Goal: Obtain resource: Download file/media

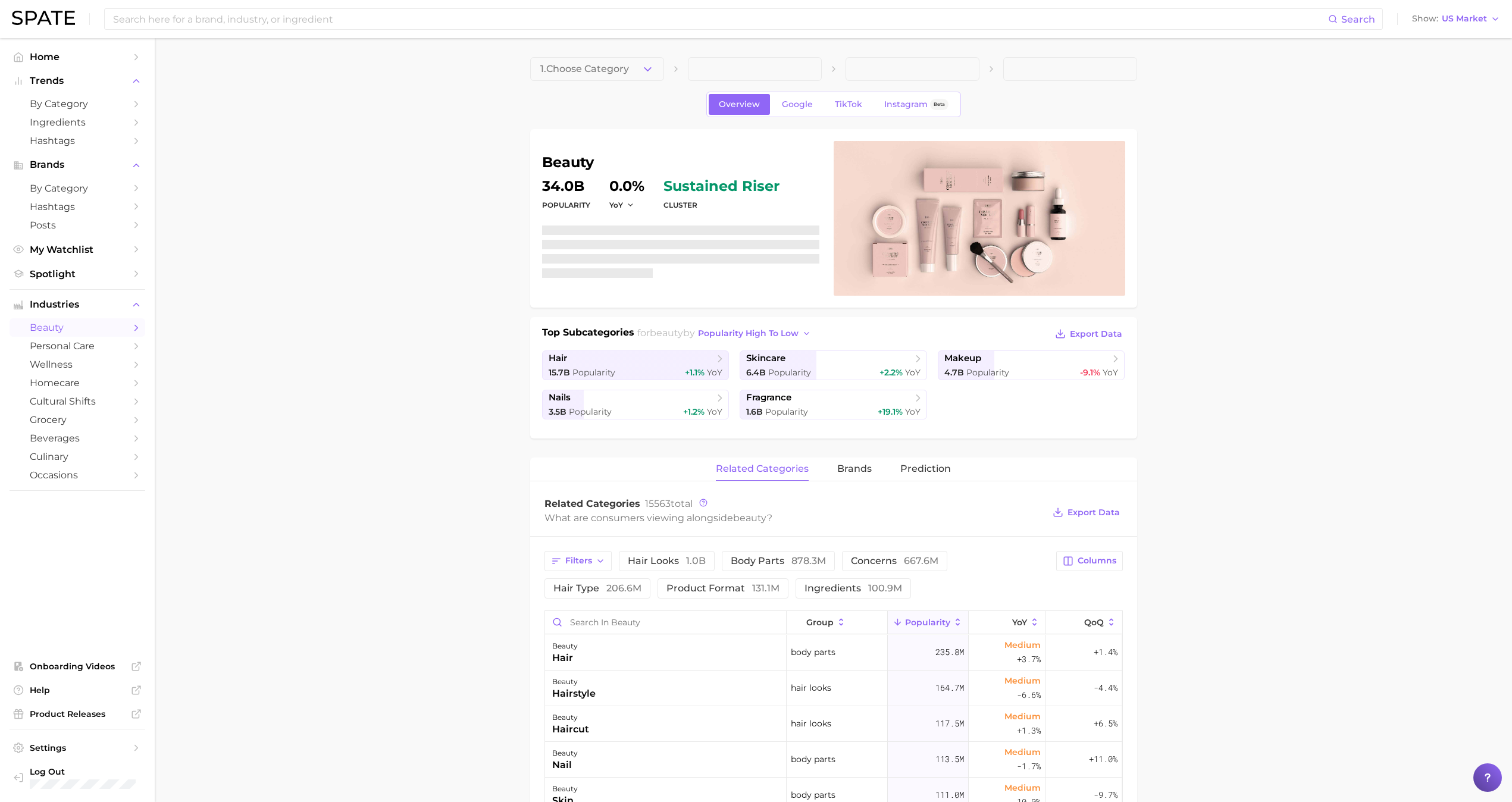
click at [337, 261] on main "1. Choose Category Overview Google TikTok Instagram Beta beauty Popularity 34.0…" at bounding box center [833, 762] width 1357 height 1448
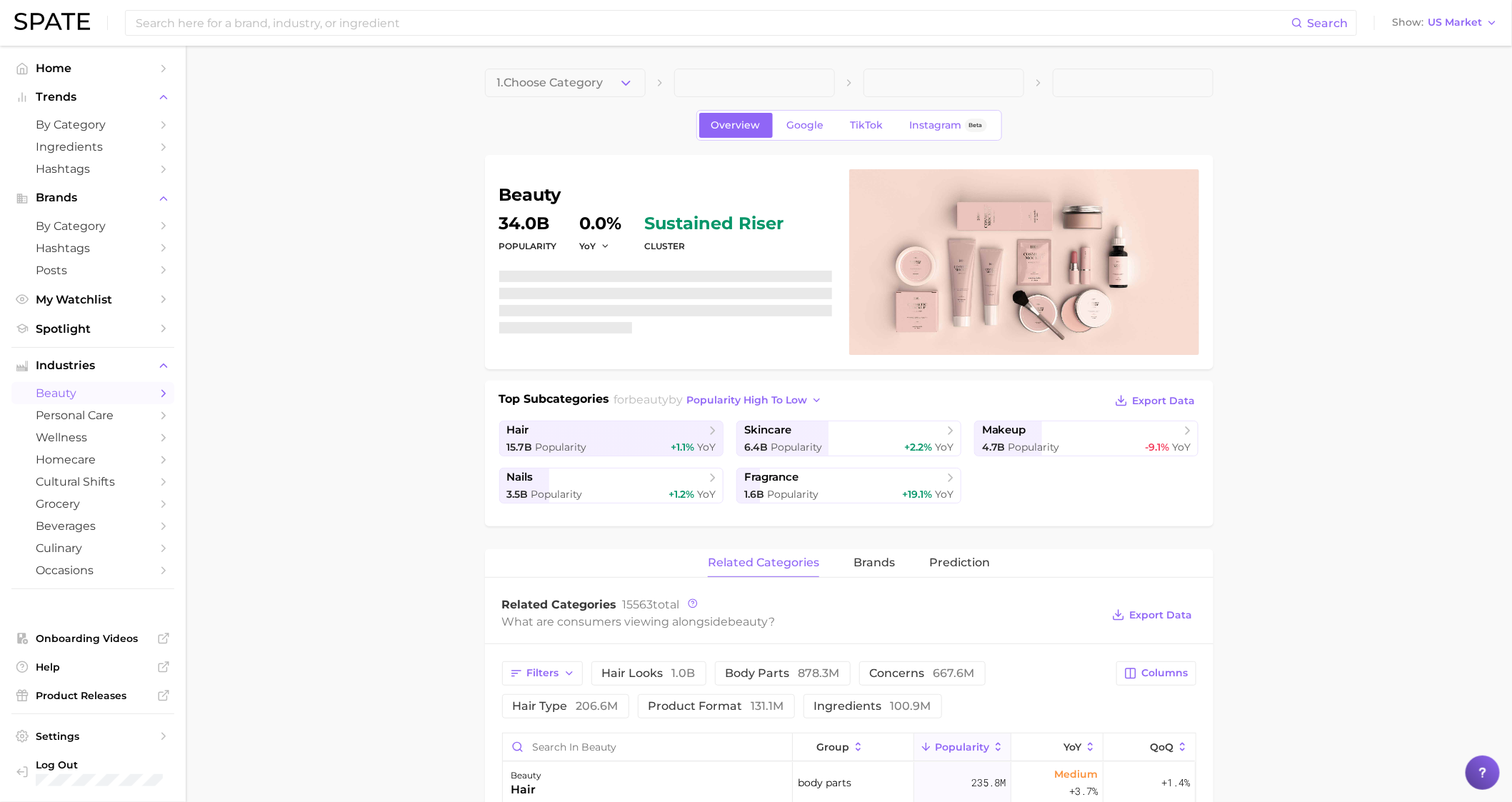
click at [68, 67] on span "Home" at bounding box center [92, 68] width 114 height 14
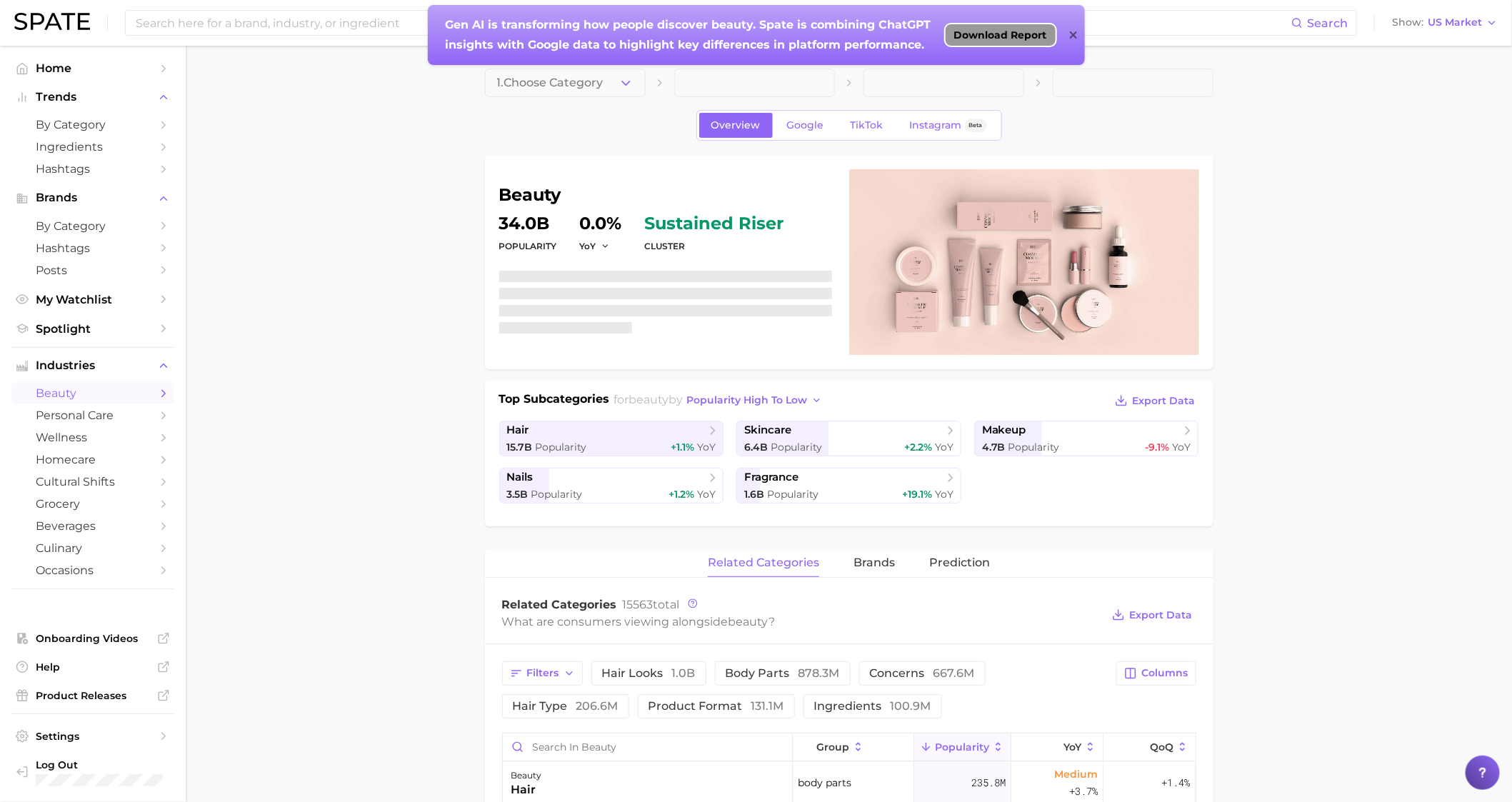
click at [986, 34] on span "Download Report" at bounding box center [1001, 35] width 93 height 12
